Goal: Task Accomplishment & Management: Use online tool/utility

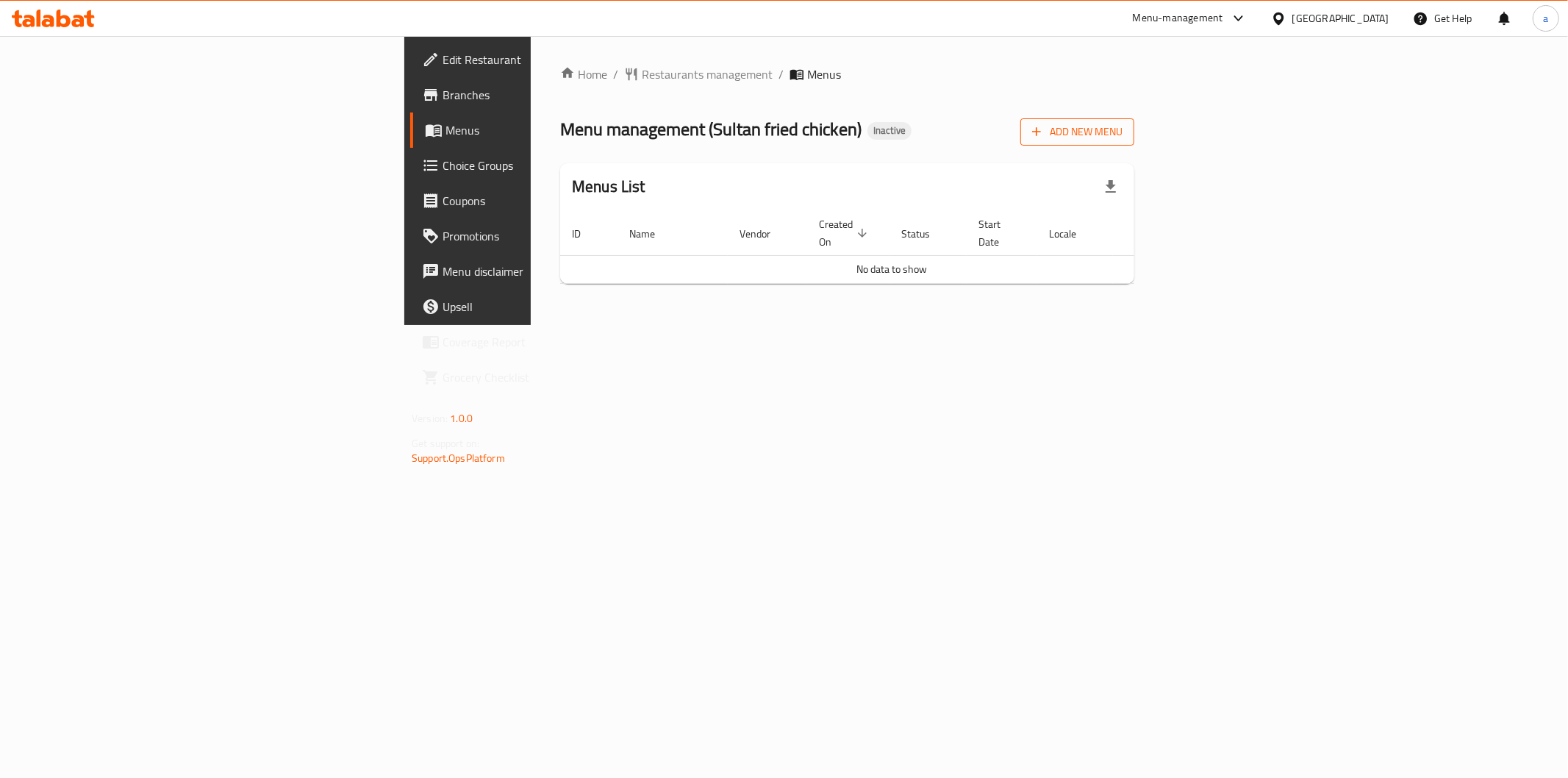
click at [1123, 128] on span "Add New Menu" at bounding box center [1077, 131] width 91 height 18
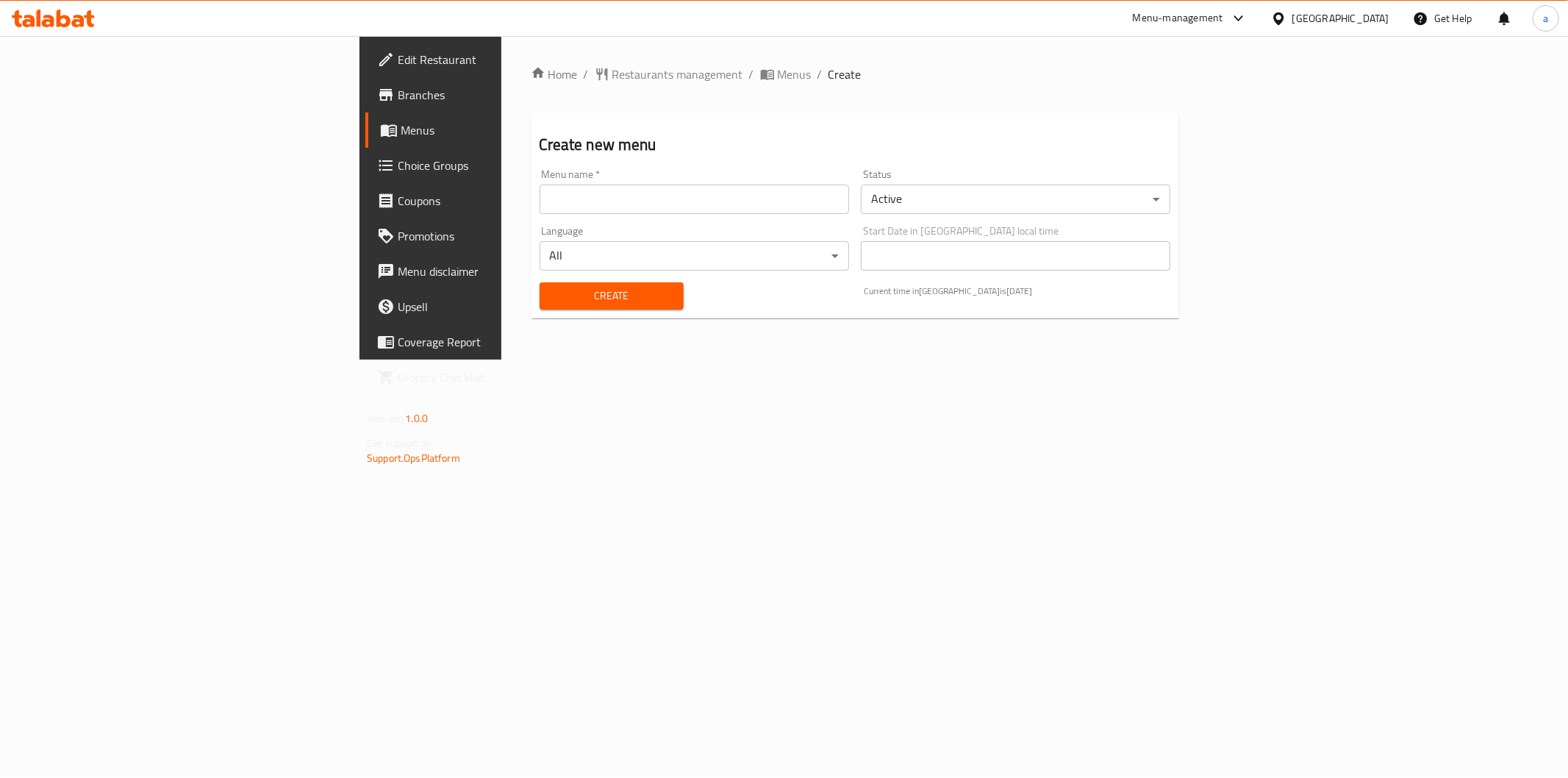
click at [772, 203] on input "text" at bounding box center [694, 199] width 309 height 29
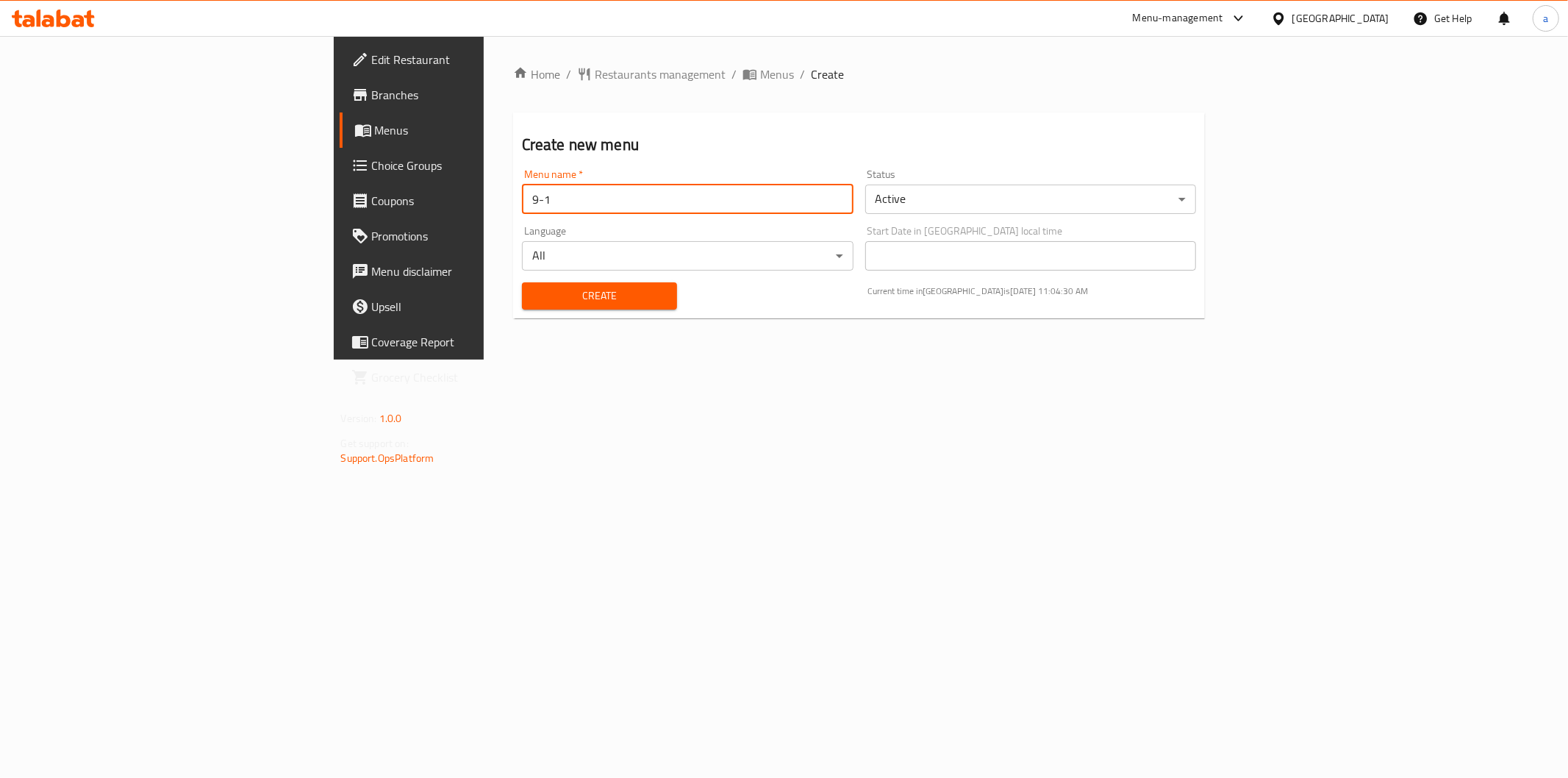
type input "9-1"
click at [533, 297] on span "Create" at bounding box center [599, 296] width 131 height 18
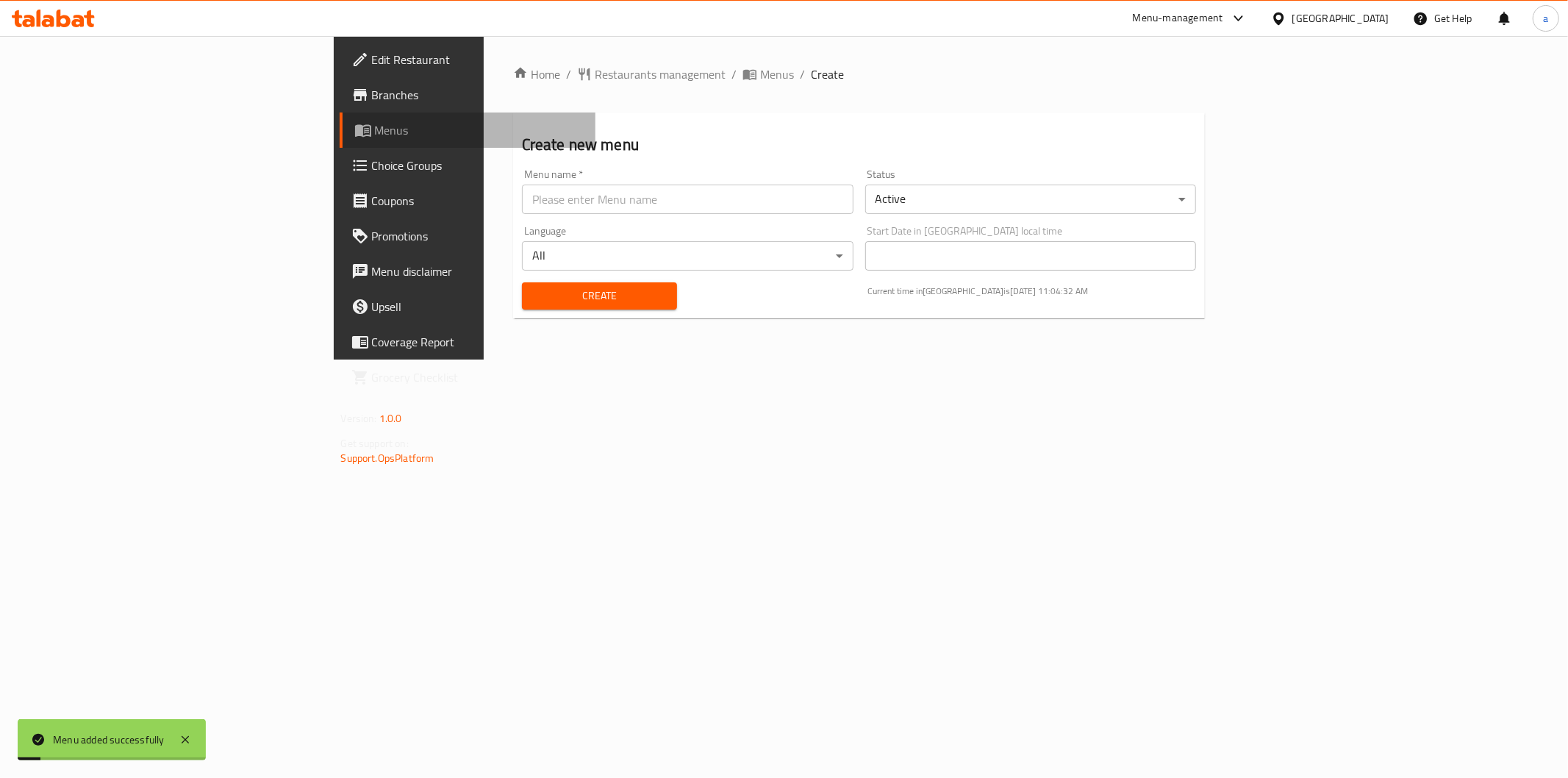
click at [375, 122] on span "Menus" at bounding box center [479, 130] width 209 height 17
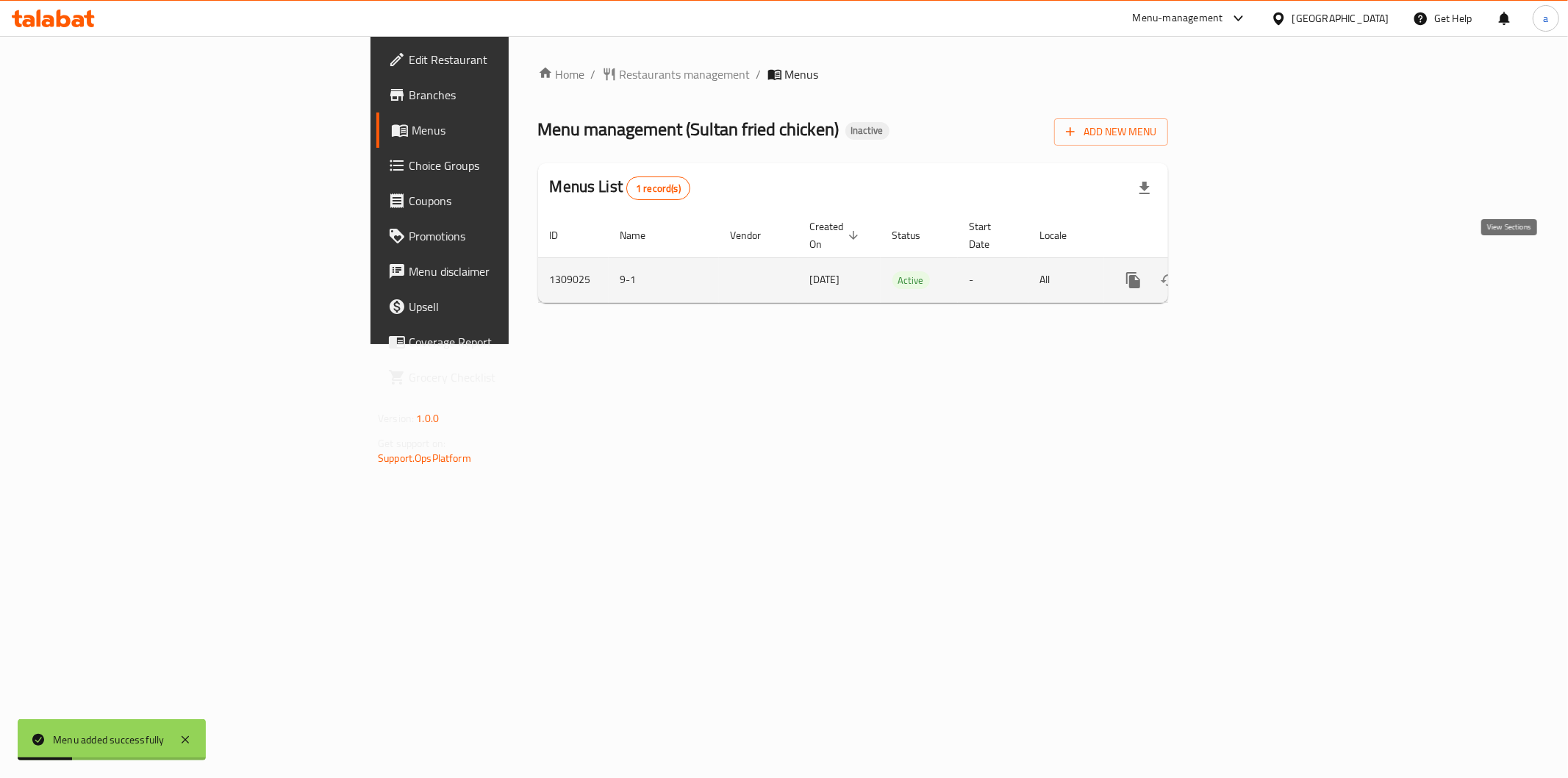
click at [1257, 263] on link "enhanced table" at bounding box center [1239, 280] width 36 height 36
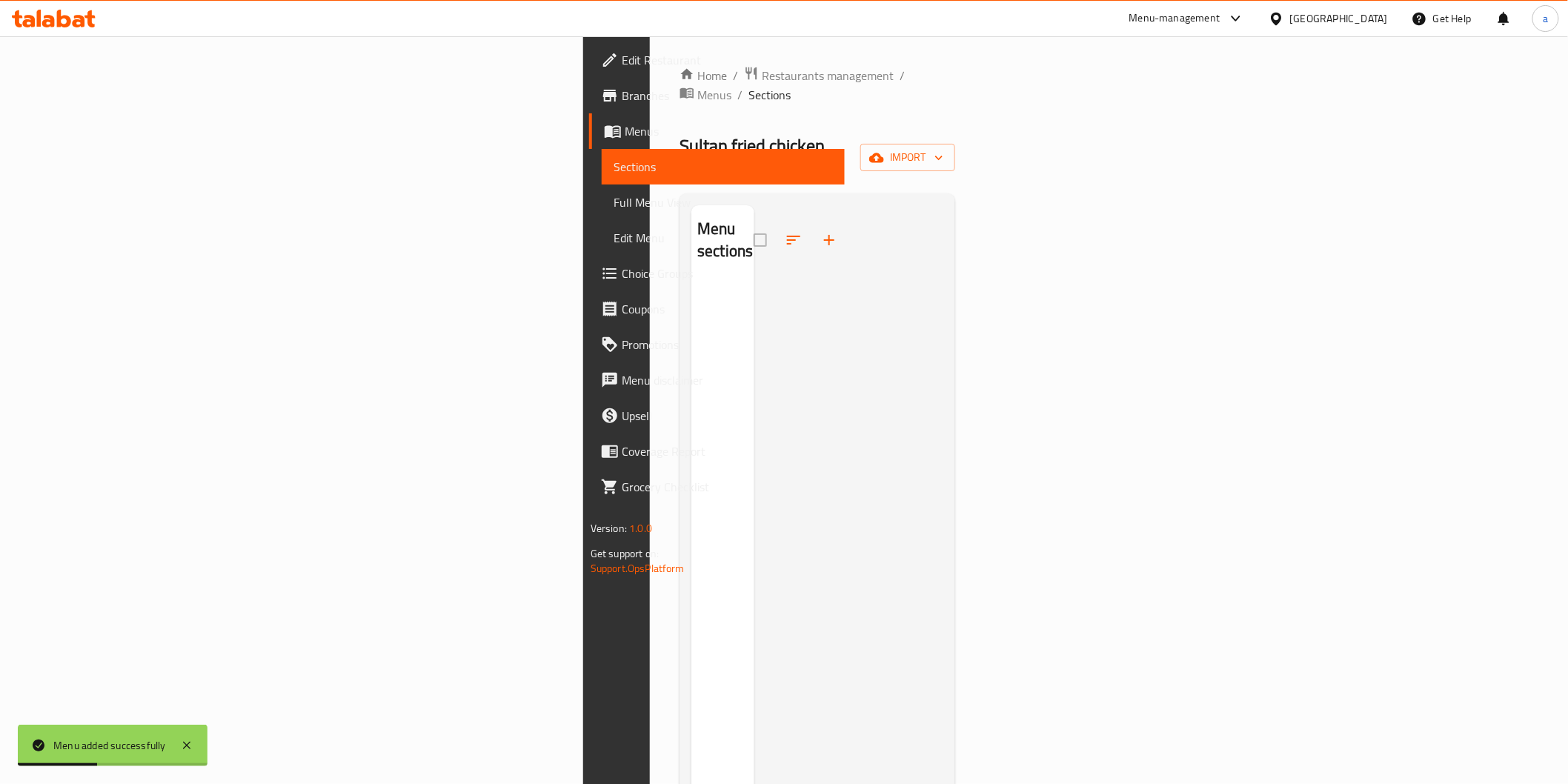
click at [955, 113] on div "Home / Restaurants management / Menus / Sections Sultan fried chicken Inactive …" at bounding box center [817, 534] width 276 height 935
click at [955, 144] on button "import" at bounding box center [907, 158] width 94 height 27
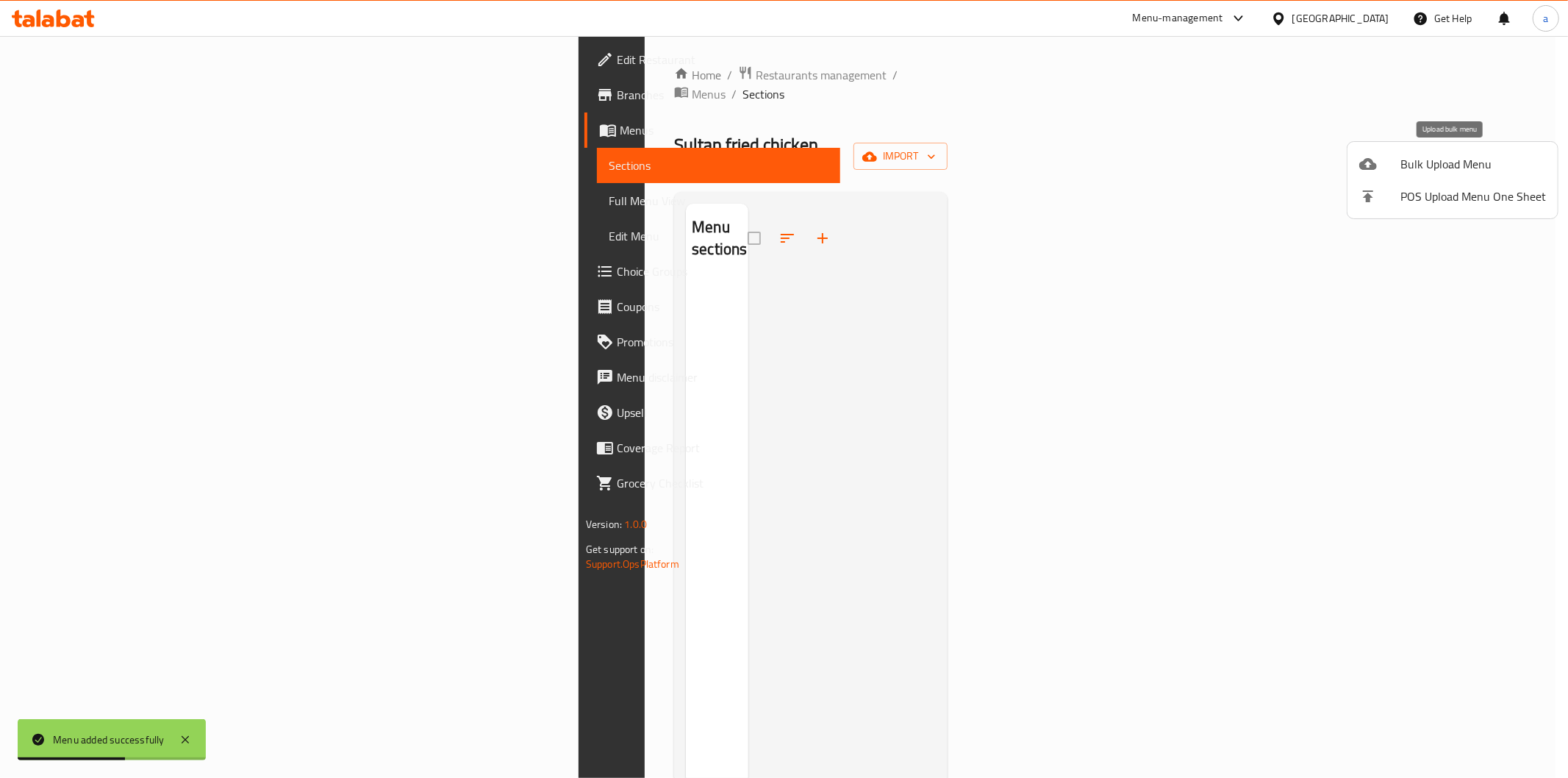
click at [1423, 170] on span "Bulk Upload Menu" at bounding box center [1472, 164] width 146 height 17
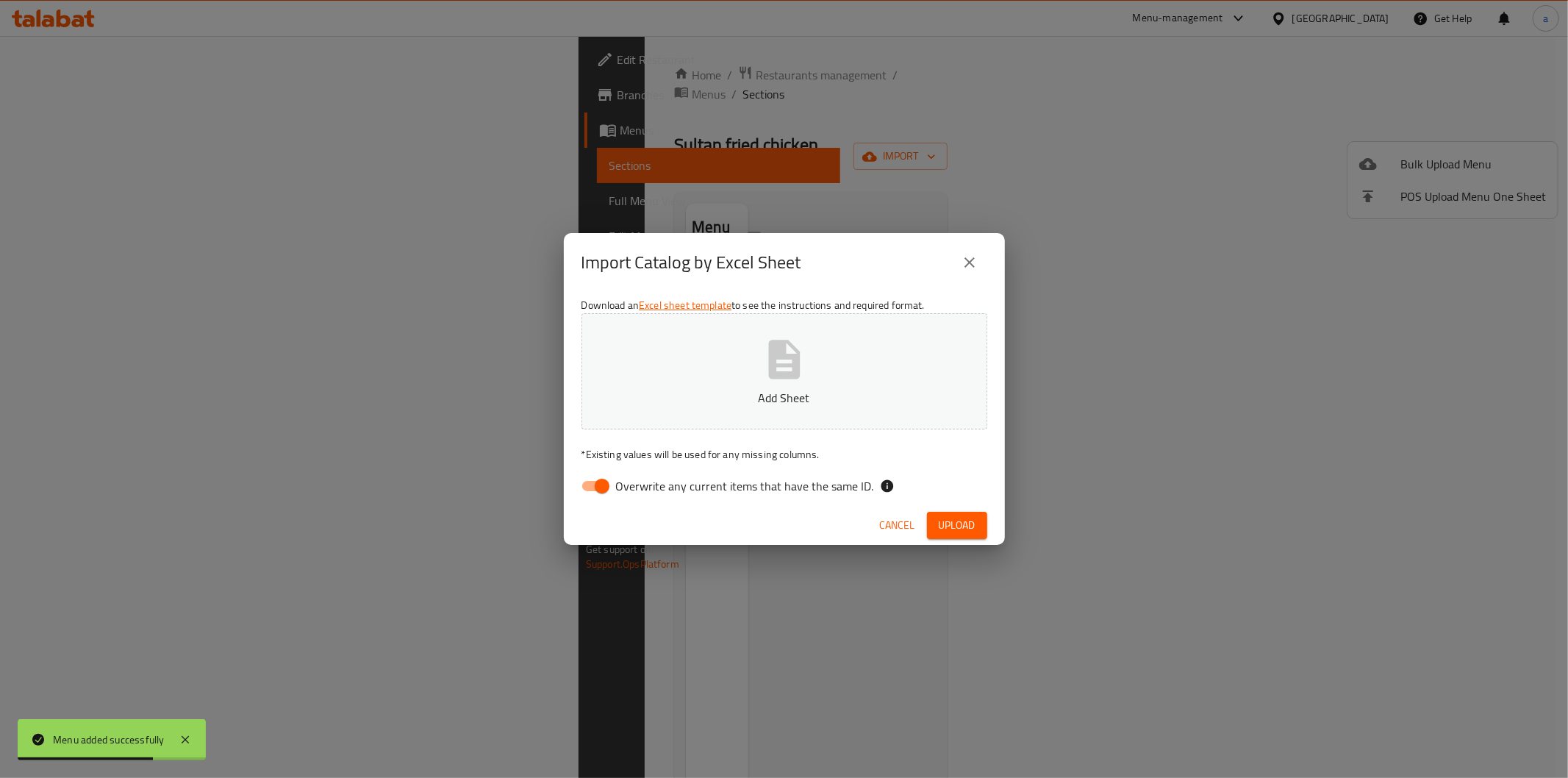
click at [628, 494] on span "Overwrite any current items that have the same ID." at bounding box center [744, 486] width 258 height 17
click at [628, 494] on input "Overwrite any current items that have the same ID." at bounding box center [602, 485] width 84 height 28
checkbox input "false"
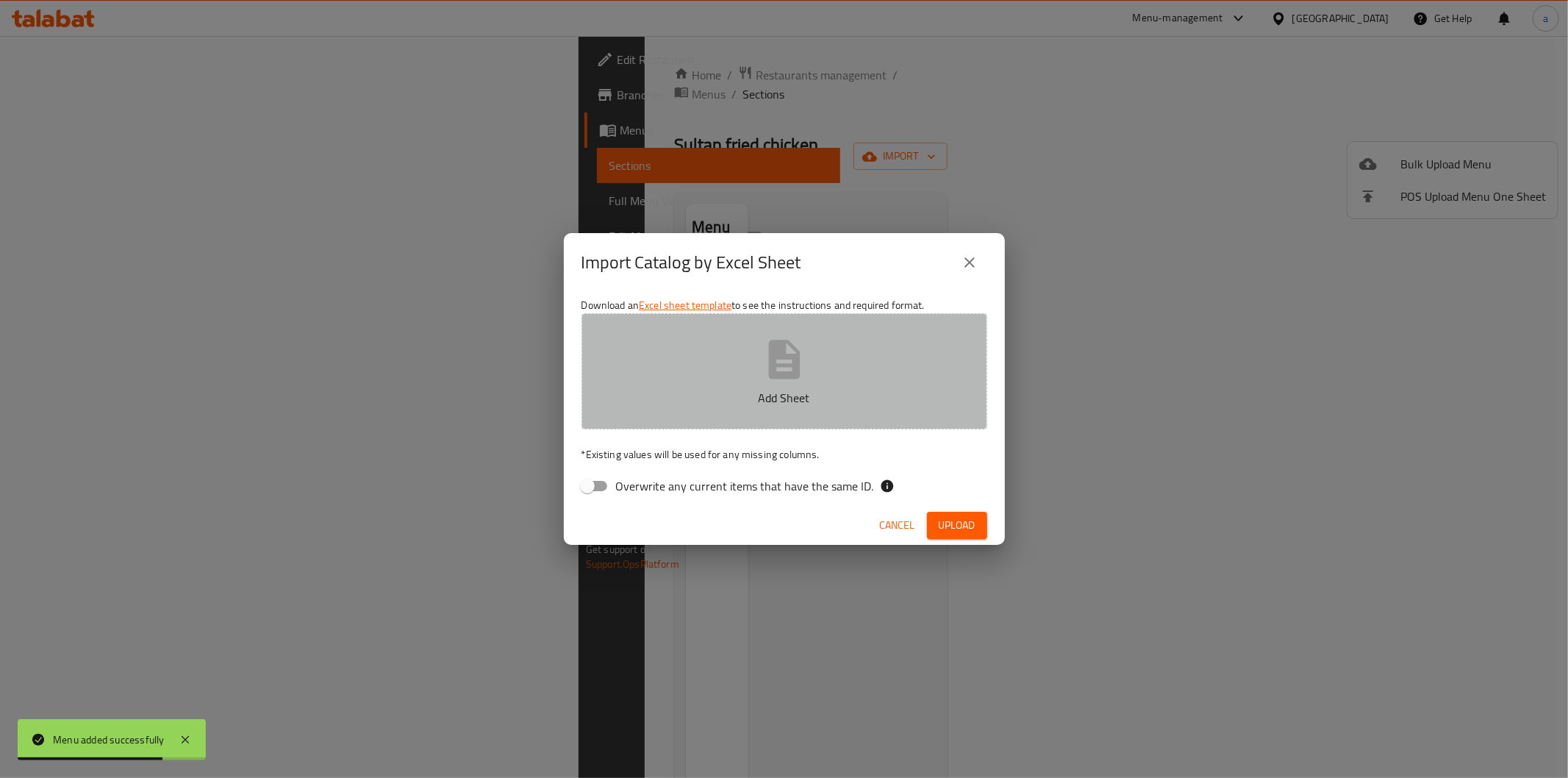
click at [680, 413] on button "Add Sheet" at bounding box center [784, 371] width 406 height 116
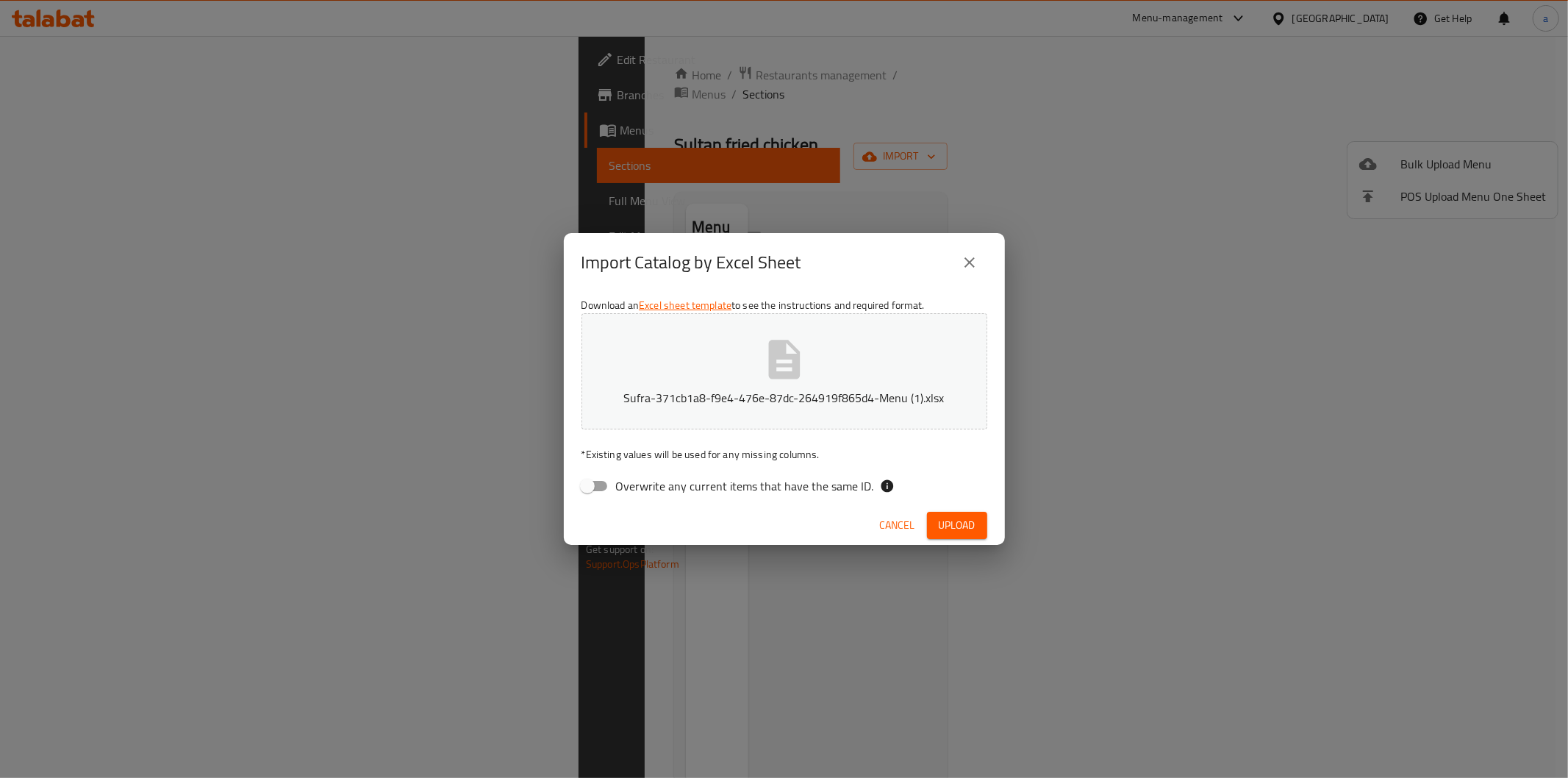
click at [944, 521] on span "Upload" at bounding box center [956, 525] width 37 height 18
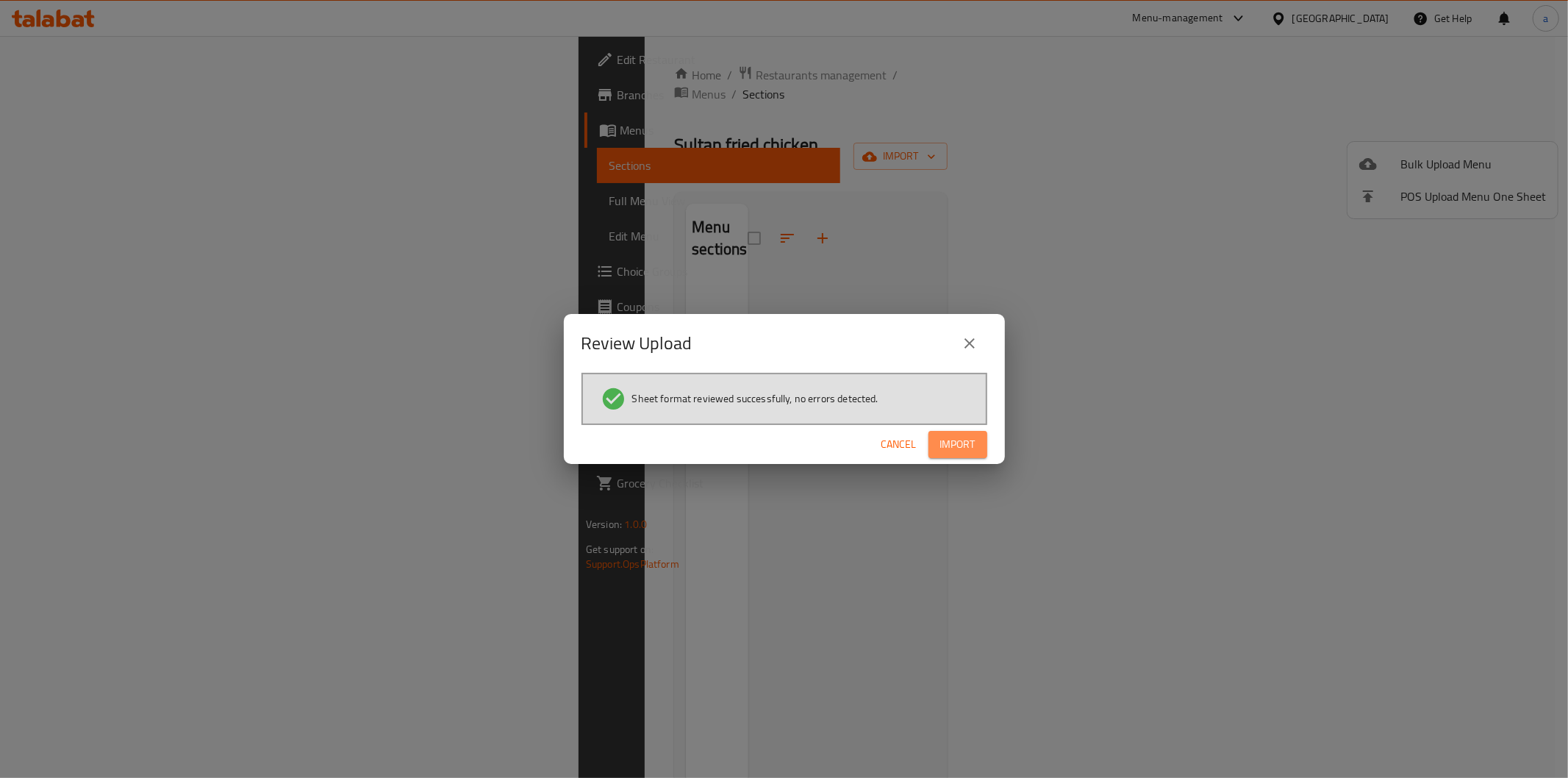
click at [968, 439] on span "Import" at bounding box center [957, 444] width 36 height 18
